Goal: Task Accomplishment & Management: Manage account settings

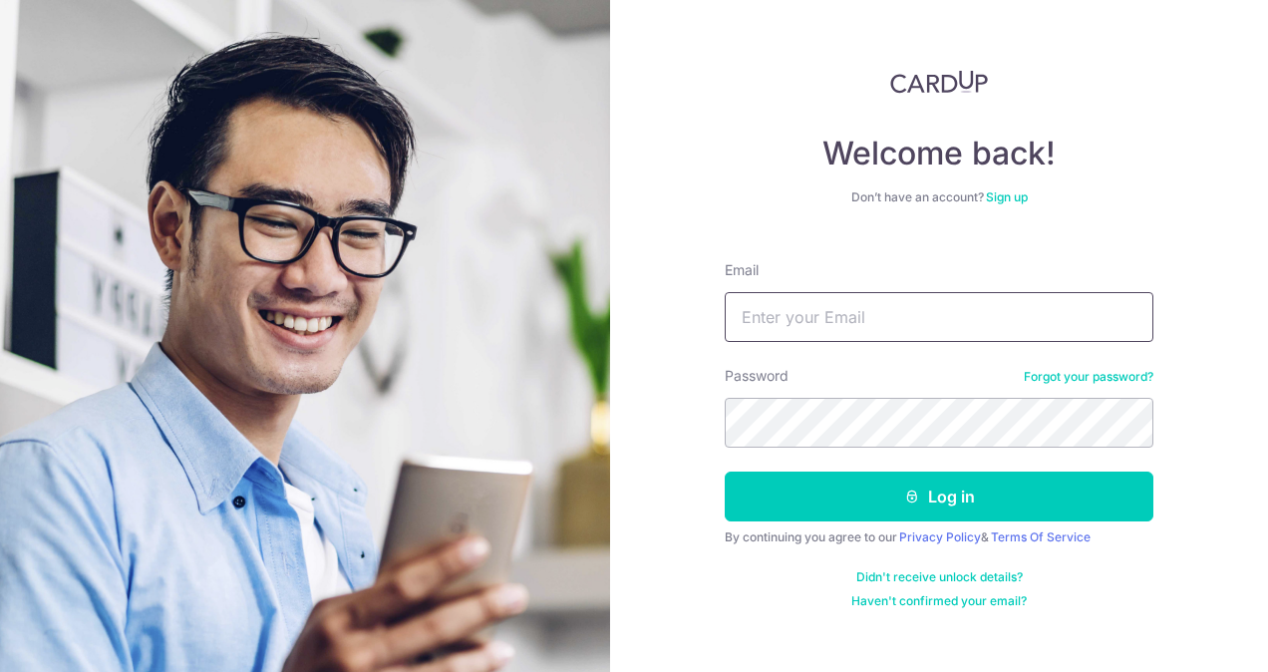
click at [900, 328] on input "Email" at bounding box center [939, 317] width 429 height 50
type input "[EMAIL_ADDRESS][DOMAIN_NAME]"
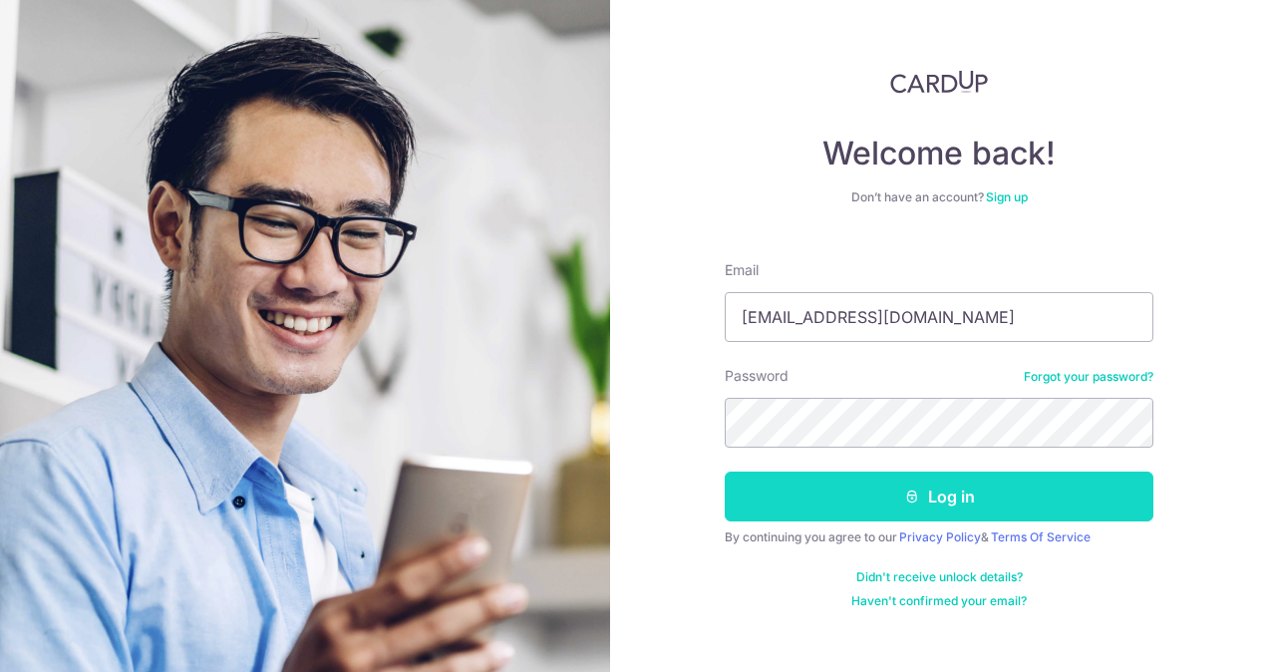
click at [971, 491] on button "Log in" at bounding box center [939, 497] width 429 height 50
